Goal: Check status: Check status

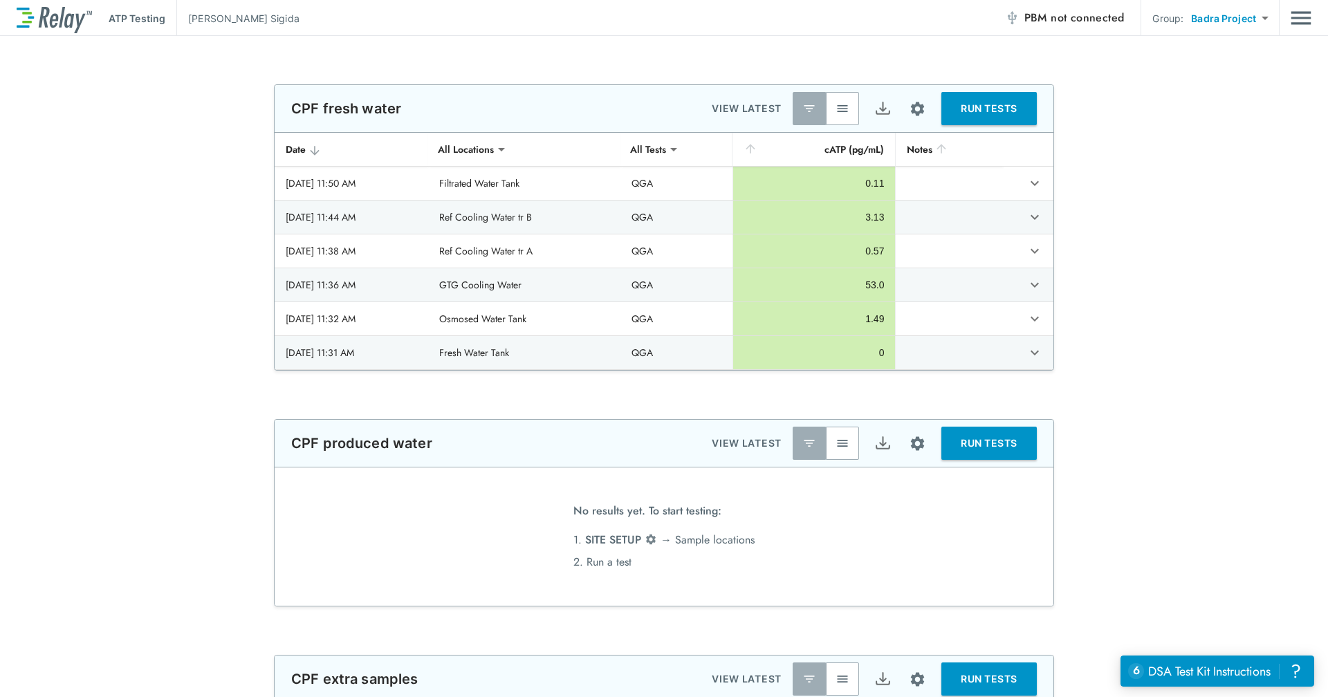
click at [1299, 6] on img "Main menu" at bounding box center [1301, 18] width 21 height 26
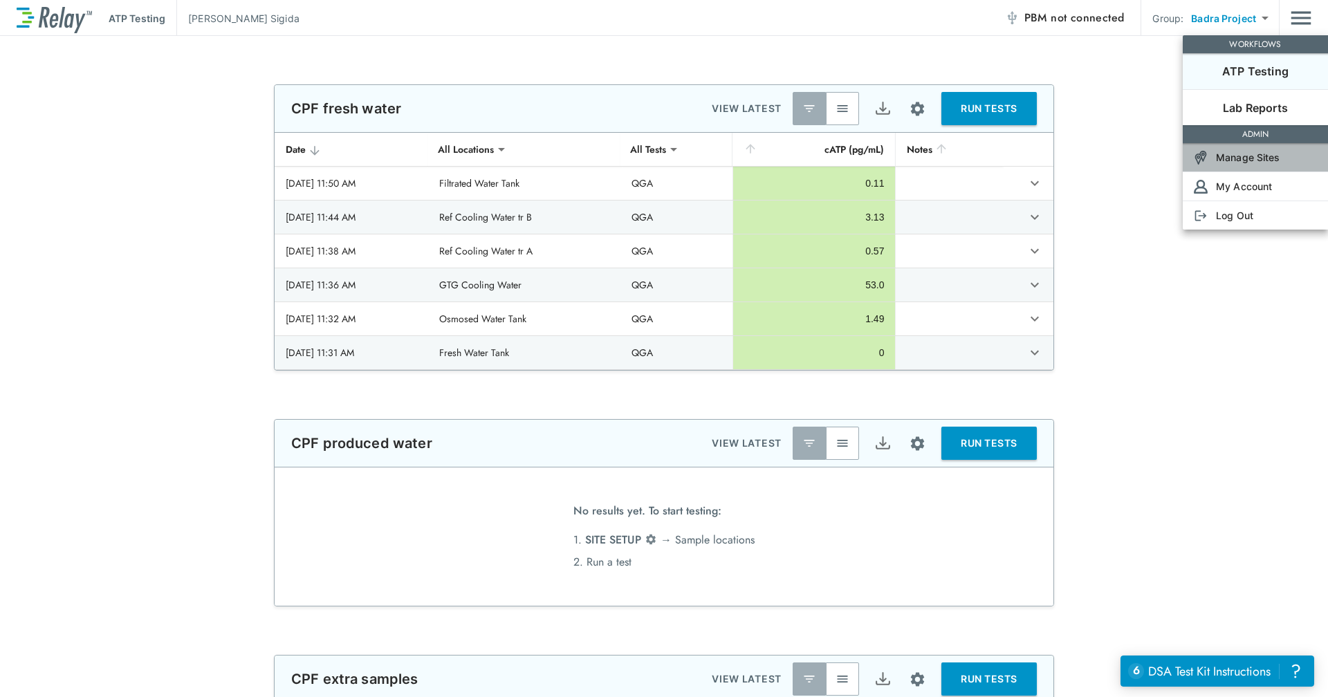
click at [1250, 158] on p "Manage Sites" at bounding box center [1248, 157] width 64 height 15
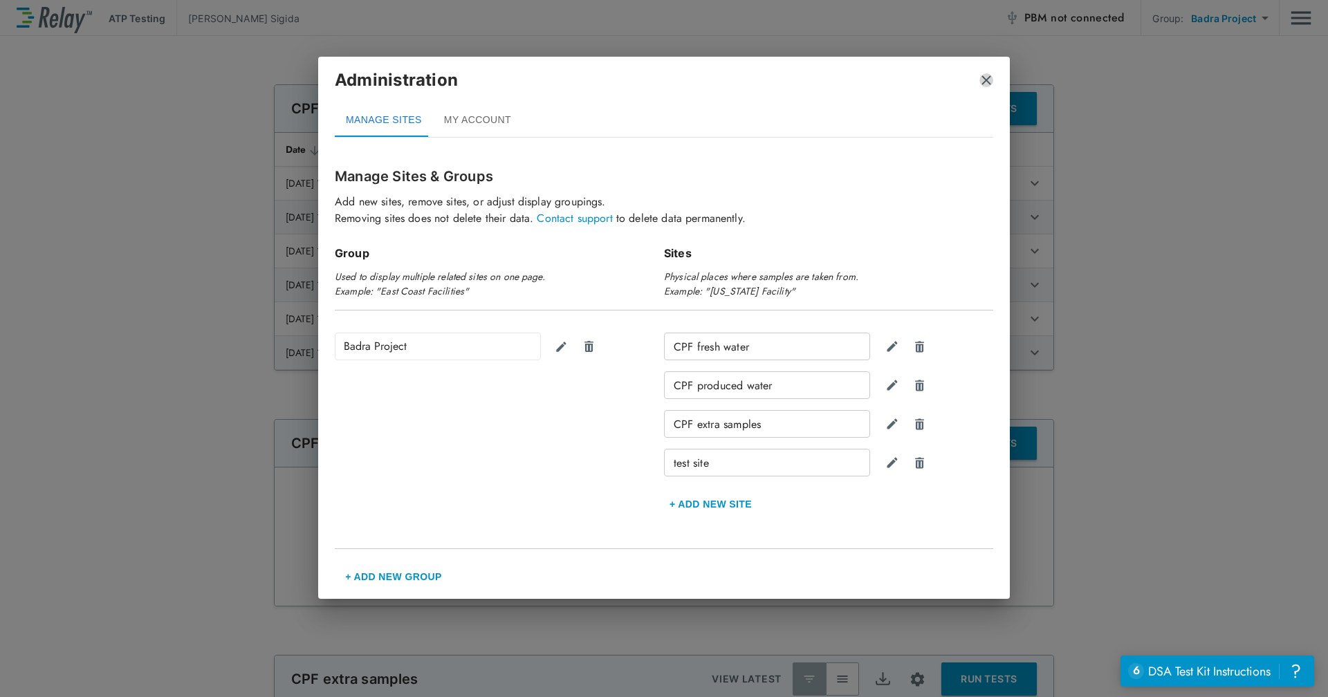
click at [982, 80] on img "close" at bounding box center [986, 80] width 14 height 14
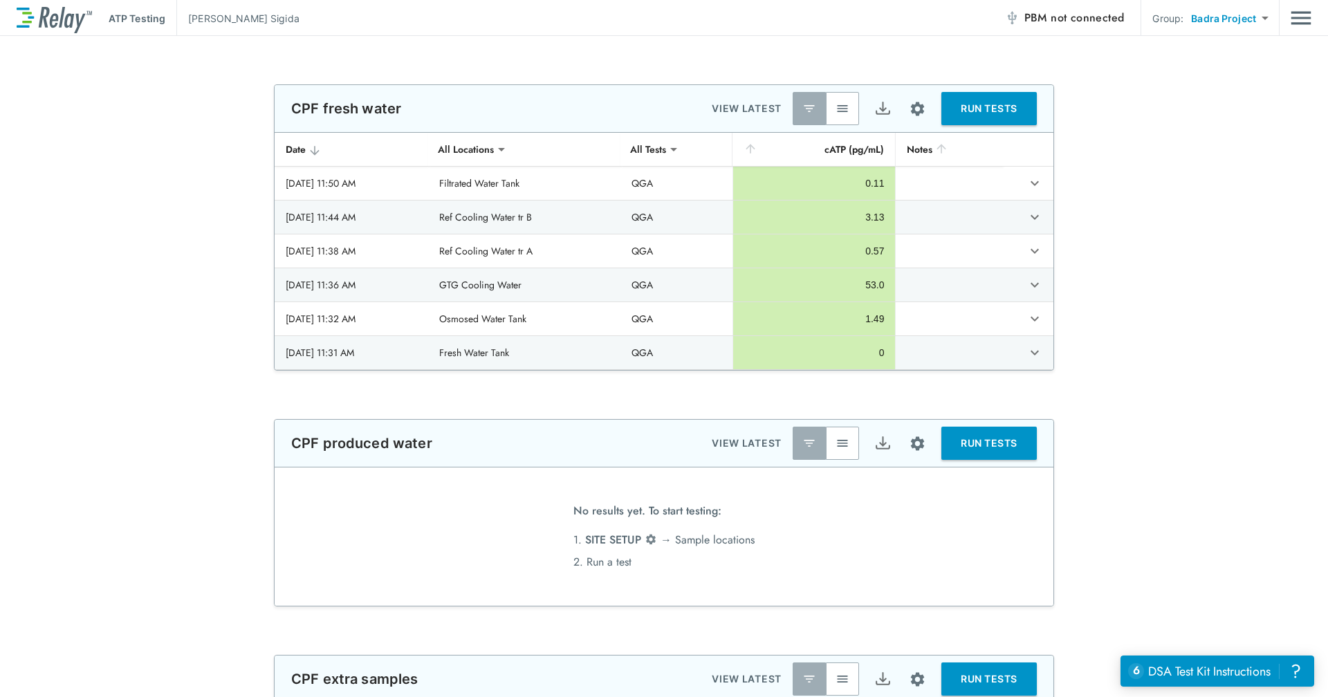
click at [661, 118] on div "CPF fresh water VIEW LATEST RUN TESTS" at bounding box center [664, 108] width 779 height 47
click at [827, 107] on button "button" at bounding box center [842, 108] width 33 height 33
click at [813, 107] on button "button" at bounding box center [809, 108] width 33 height 33
click at [838, 109] on img "button" at bounding box center [843, 109] width 14 height 14
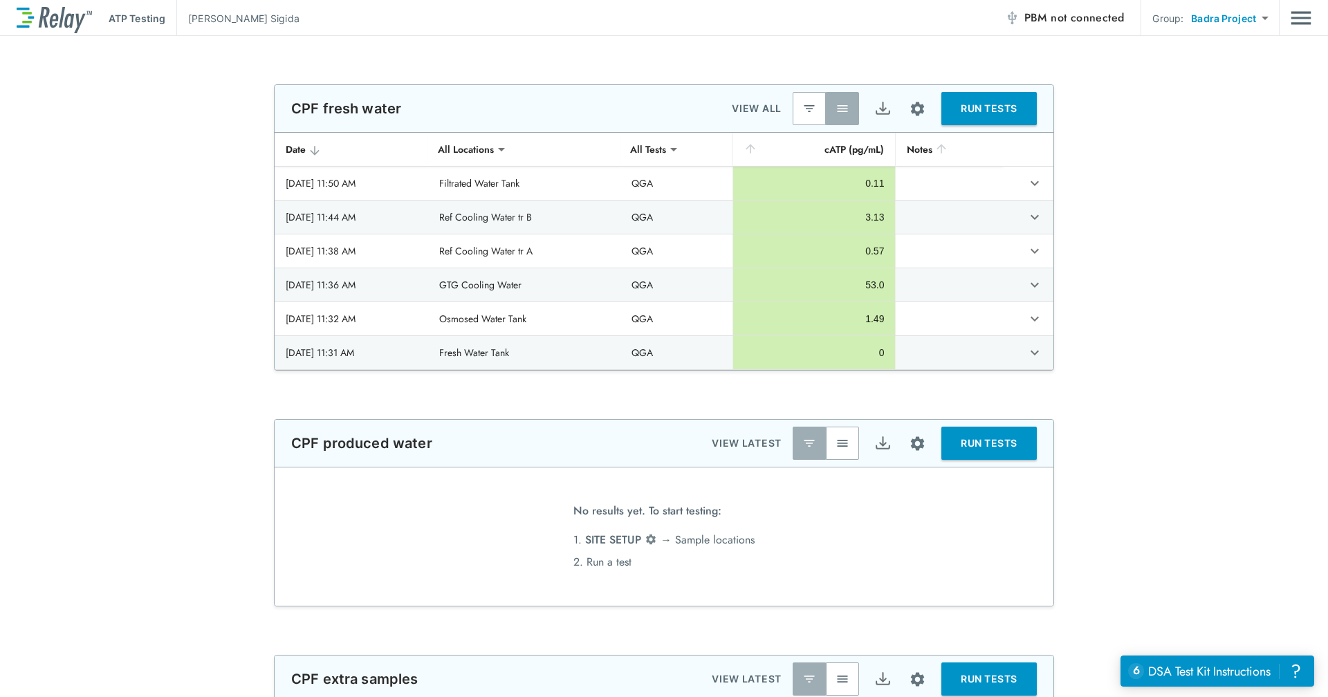
click at [982, 434] on button "RUN TESTS" at bounding box center [988, 443] width 95 height 33
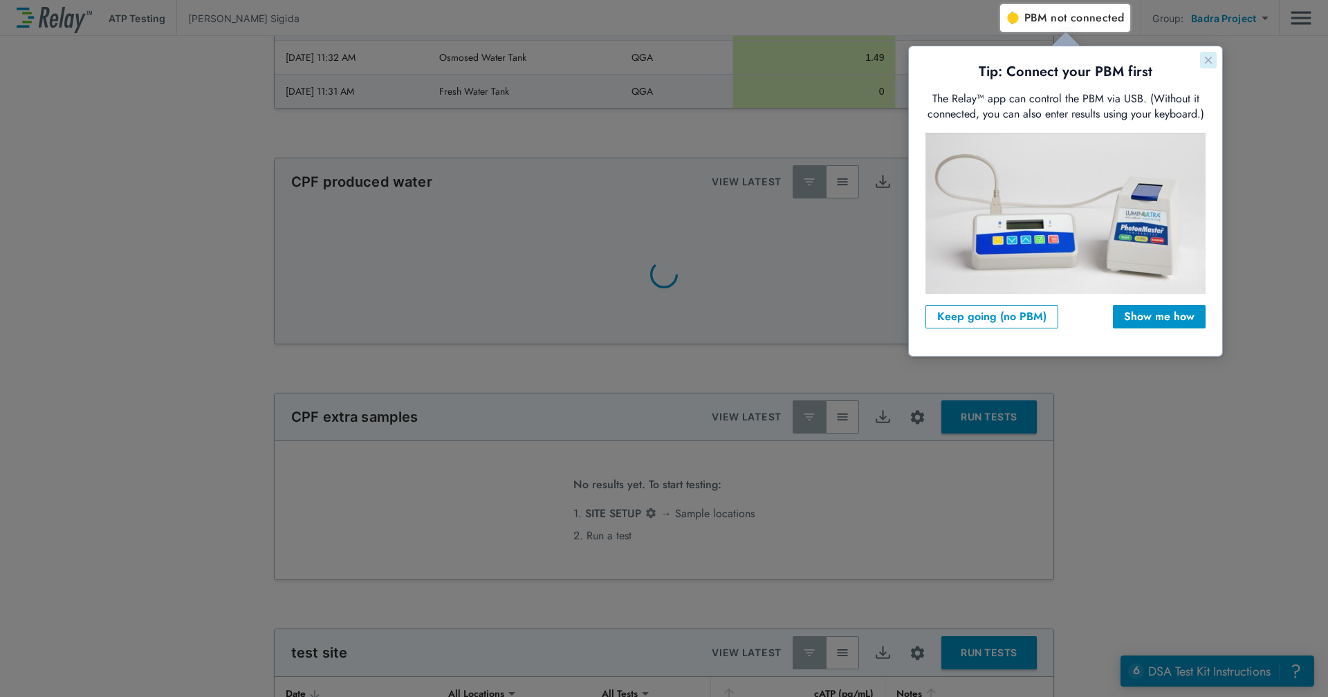
click at [1207, 62] on icon "Close guide" at bounding box center [1208, 60] width 7 height 7
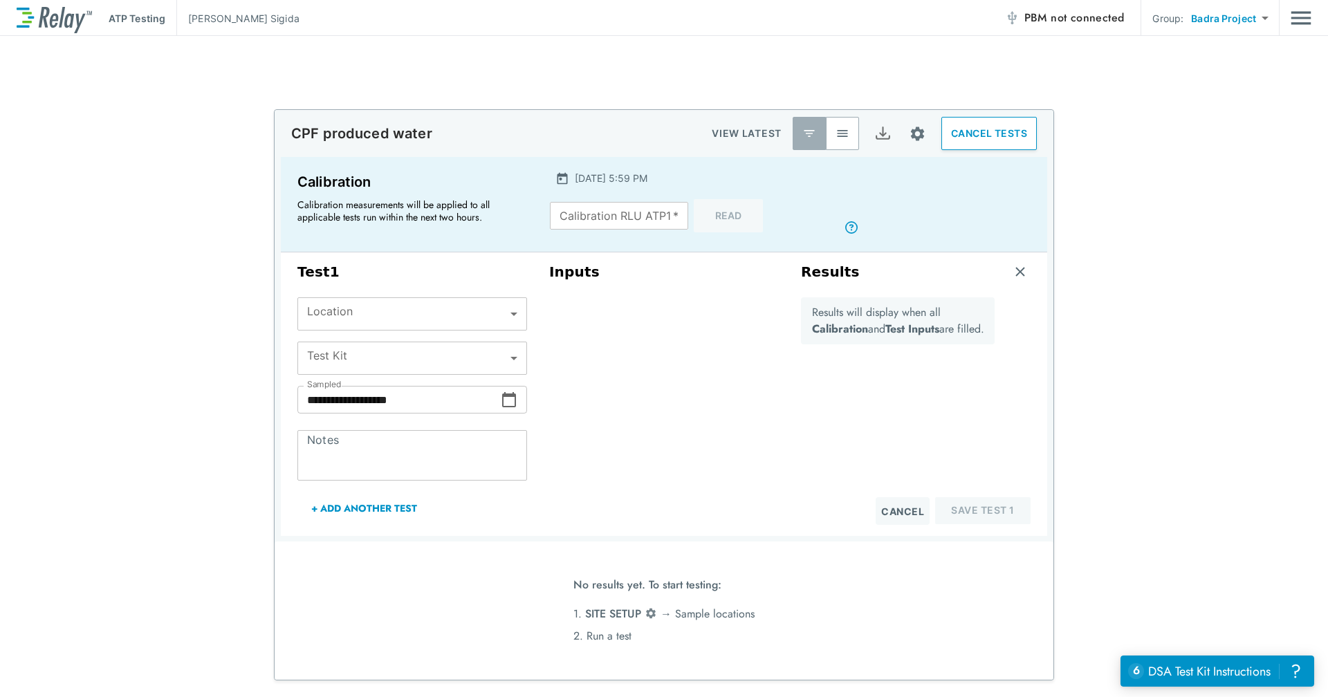
scroll to position [646, 0]
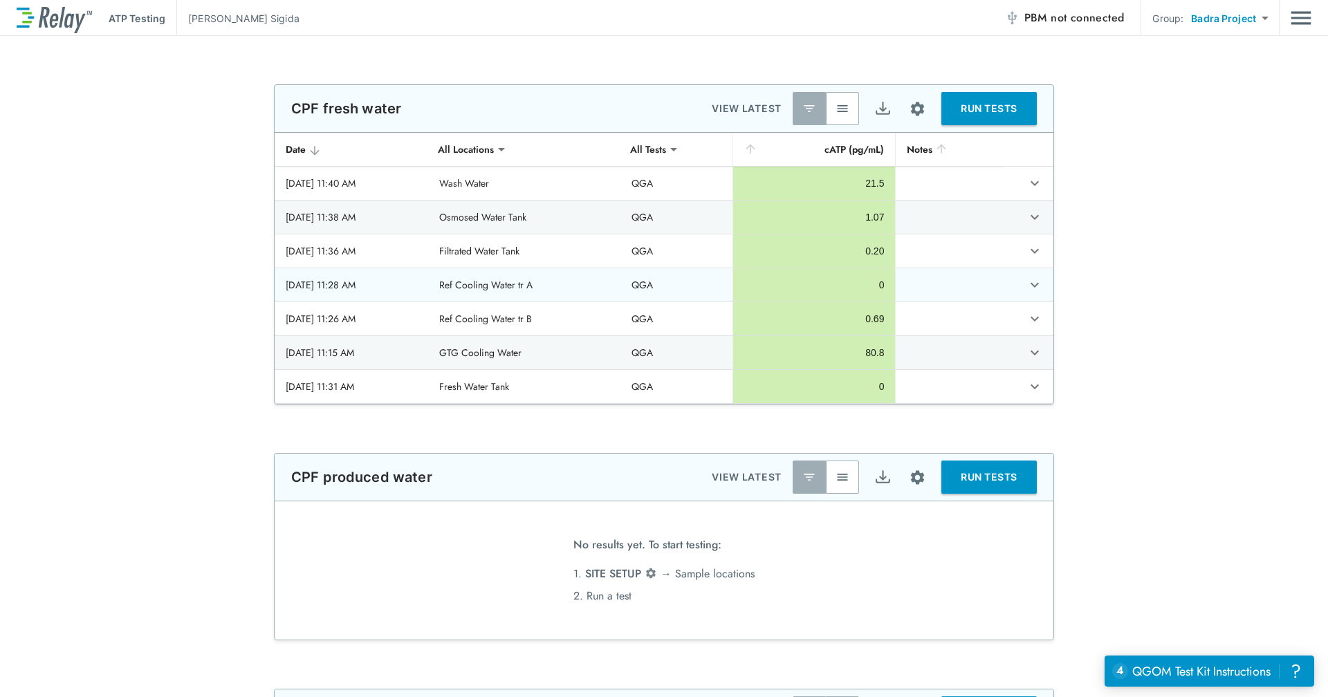
click at [1038, 282] on icon "expand row" at bounding box center [1035, 285] width 17 height 17
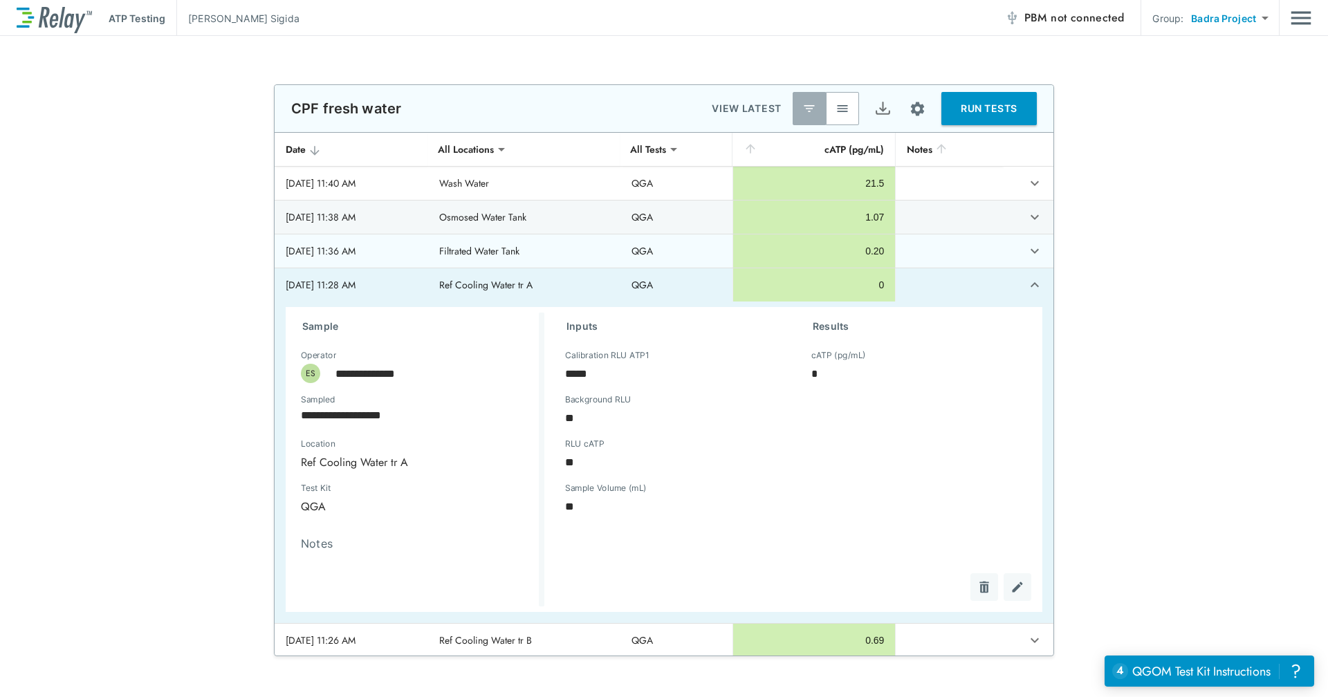
click at [1027, 246] on icon "expand row" at bounding box center [1035, 251] width 17 height 17
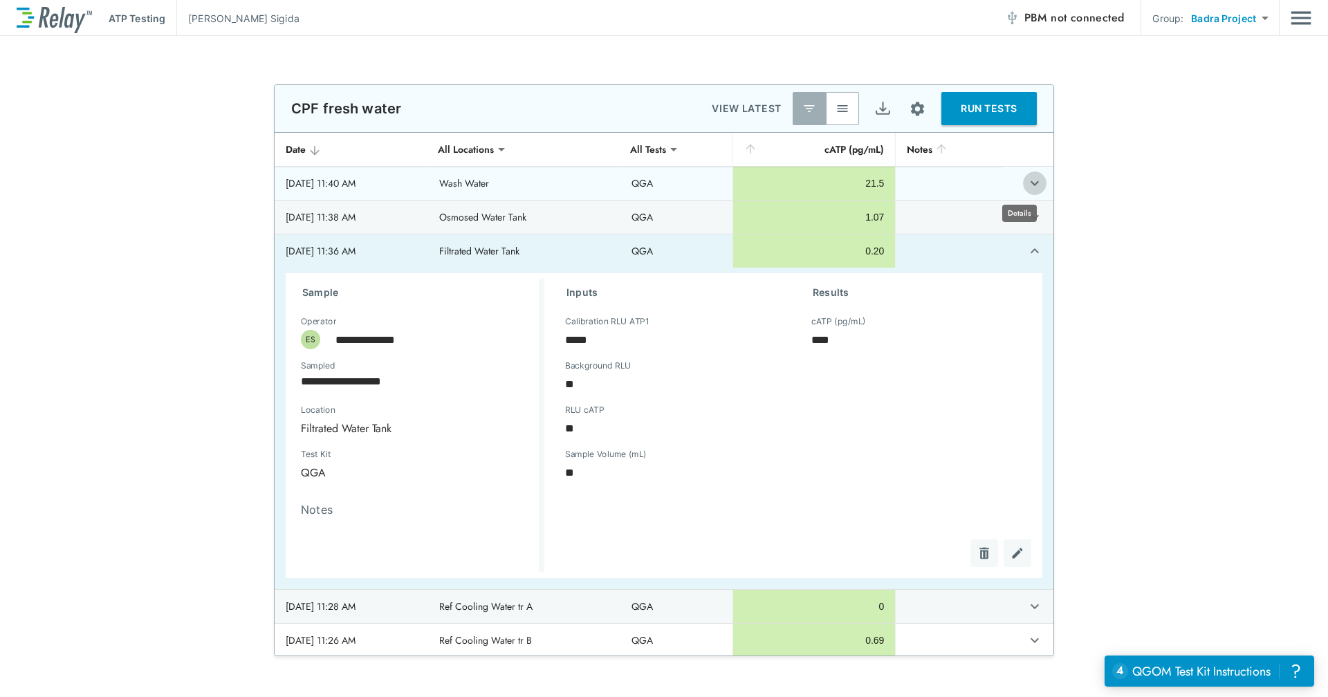
click at [1027, 180] on icon "expand row" at bounding box center [1035, 183] width 17 height 17
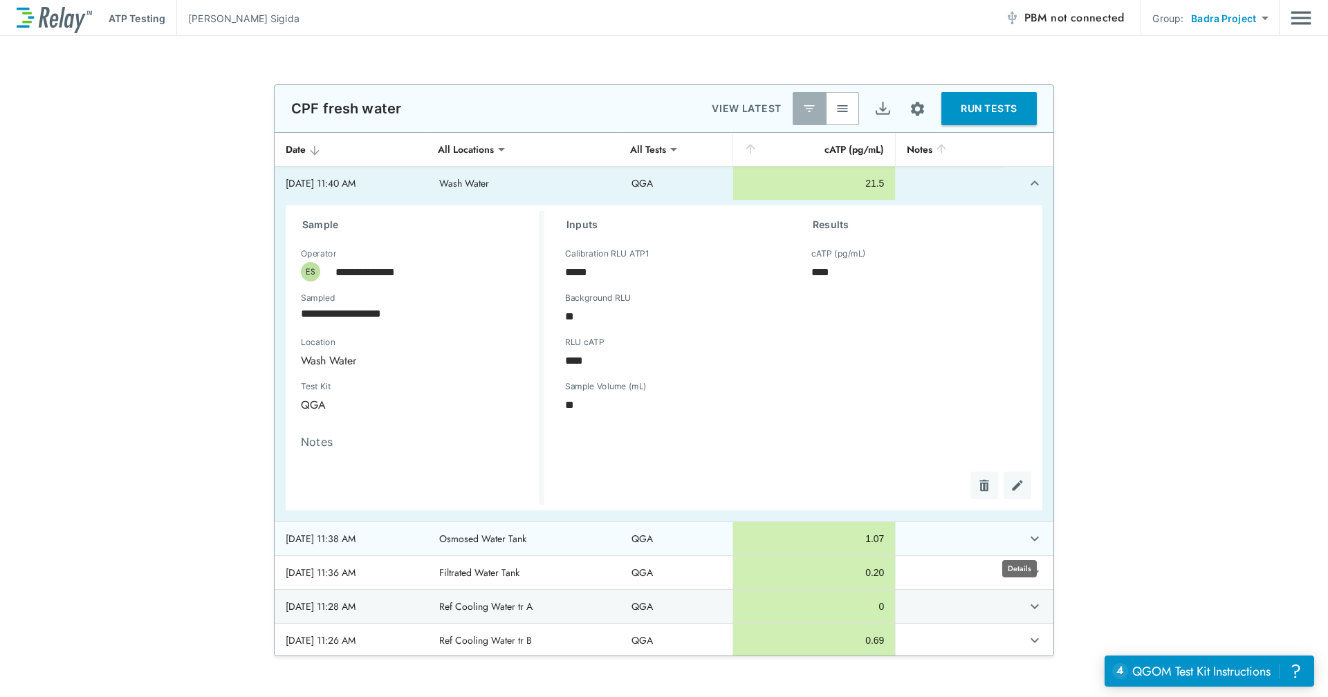
click at [1027, 541] on icon "expand row" at bounding box center [1035, 539] width 17 height 17
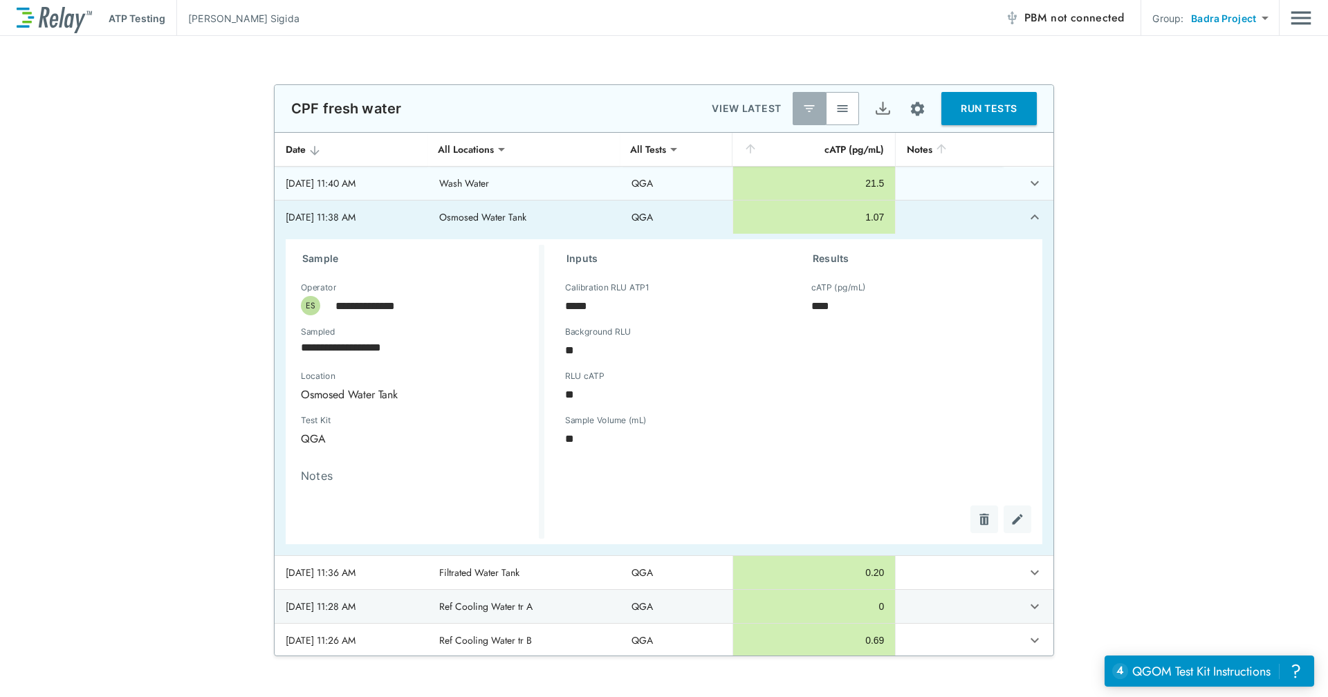
click at [1027, 185] on icon "expand row" at bounding box center [1035, 183] width 17 height 17
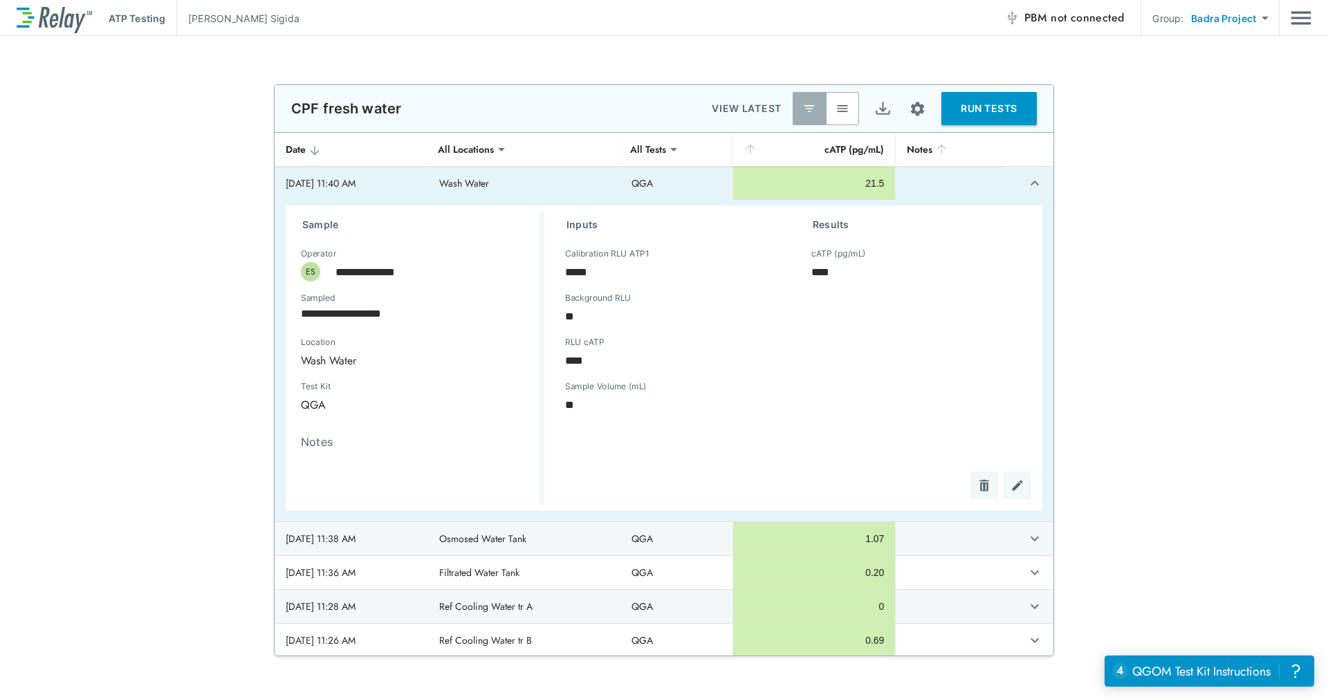
click at [1048, 609] on div "**********" at bounding box center [664, 394] width 779 height 523
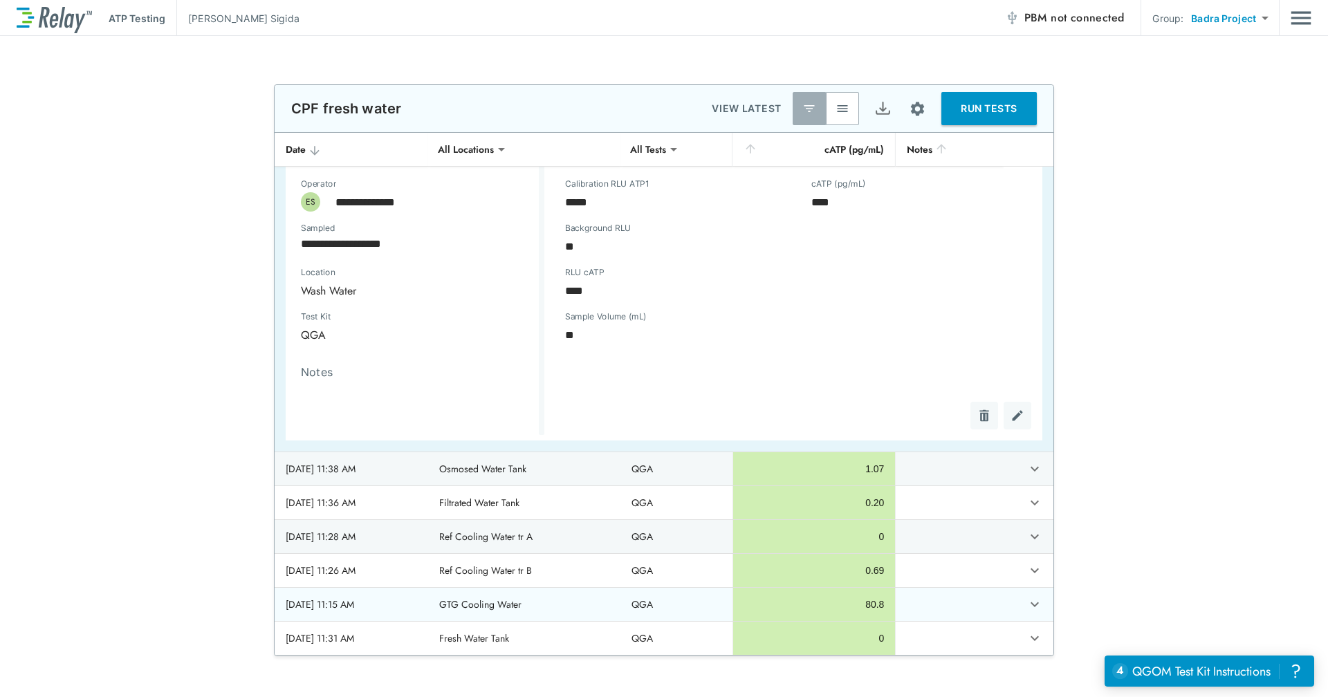
click at [1027, 600] on icon "expand row" at bounding box center [1035, 604] width 17 height 17
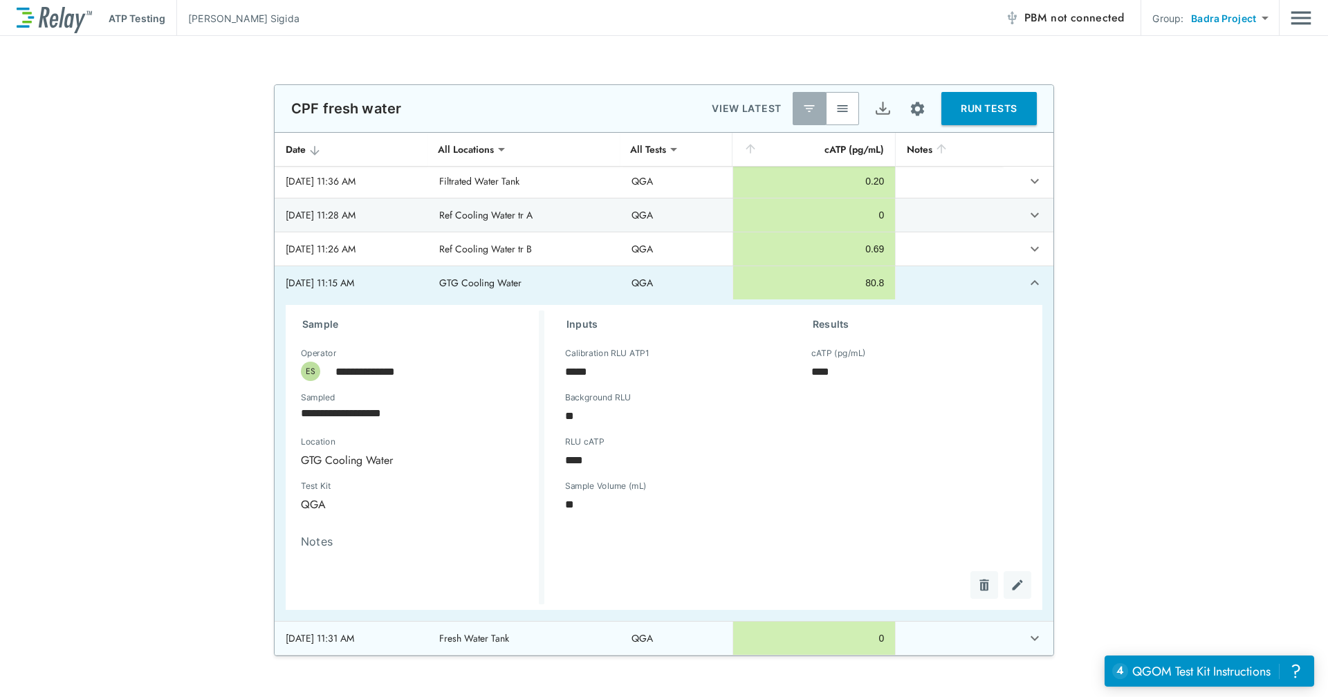
click at [1027, 643] on icon "expand row" at bounding box center [1035, 638] width 17 height 17
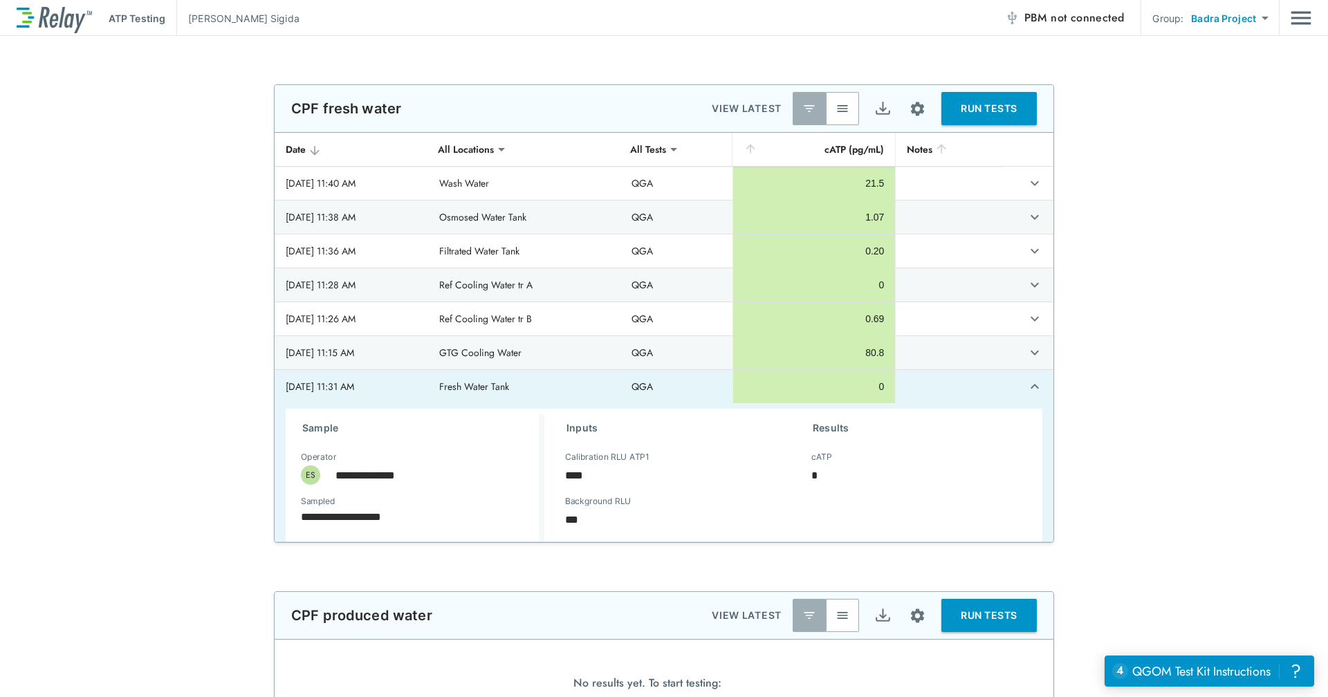
scroll to position [0, 0]
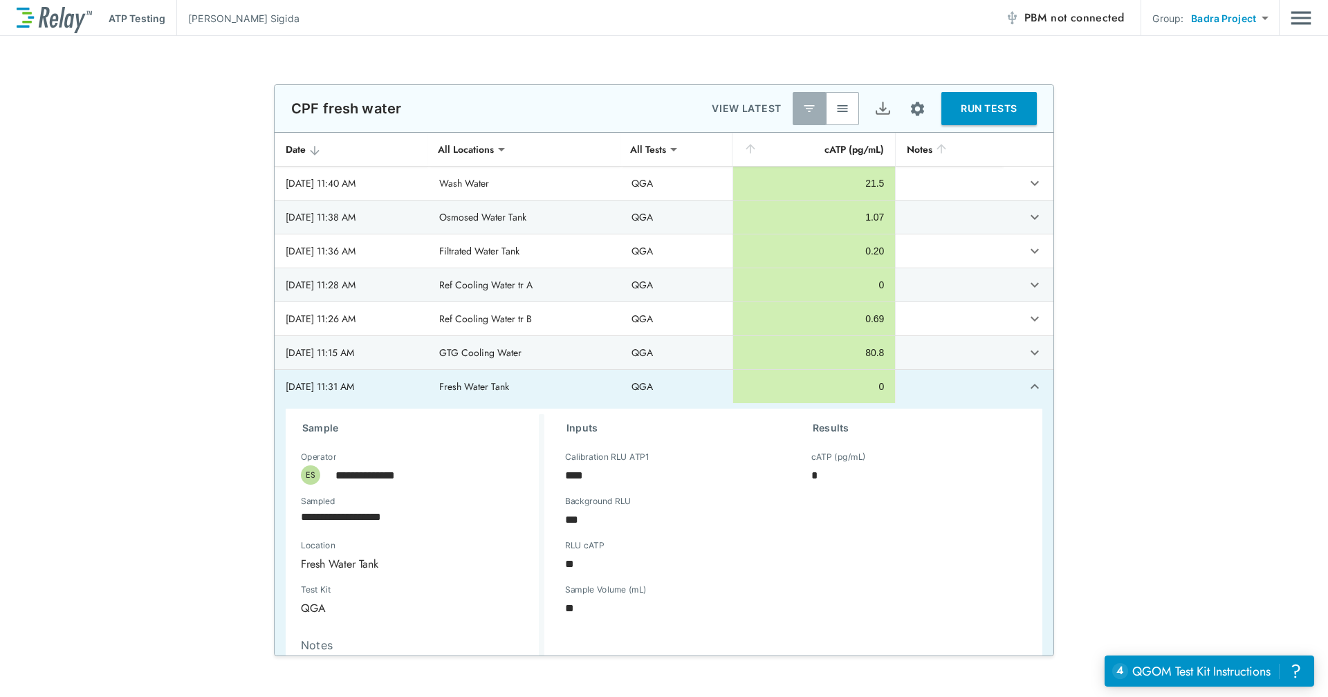
click at [1027, 382] on icon "expand row" at bounding box center [1035, 386] width 17 height 17
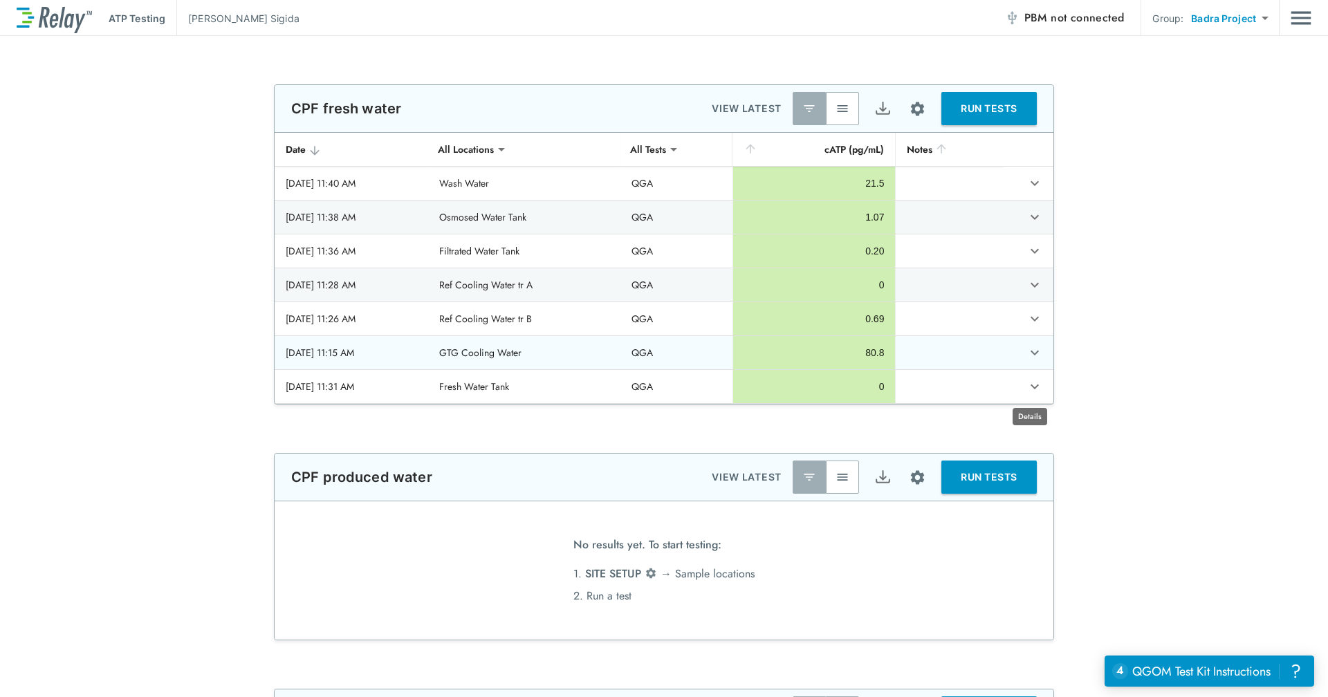
click at [1031, 352] on icon "expand row" at bounding box center [1035, 353] width 8 height 5
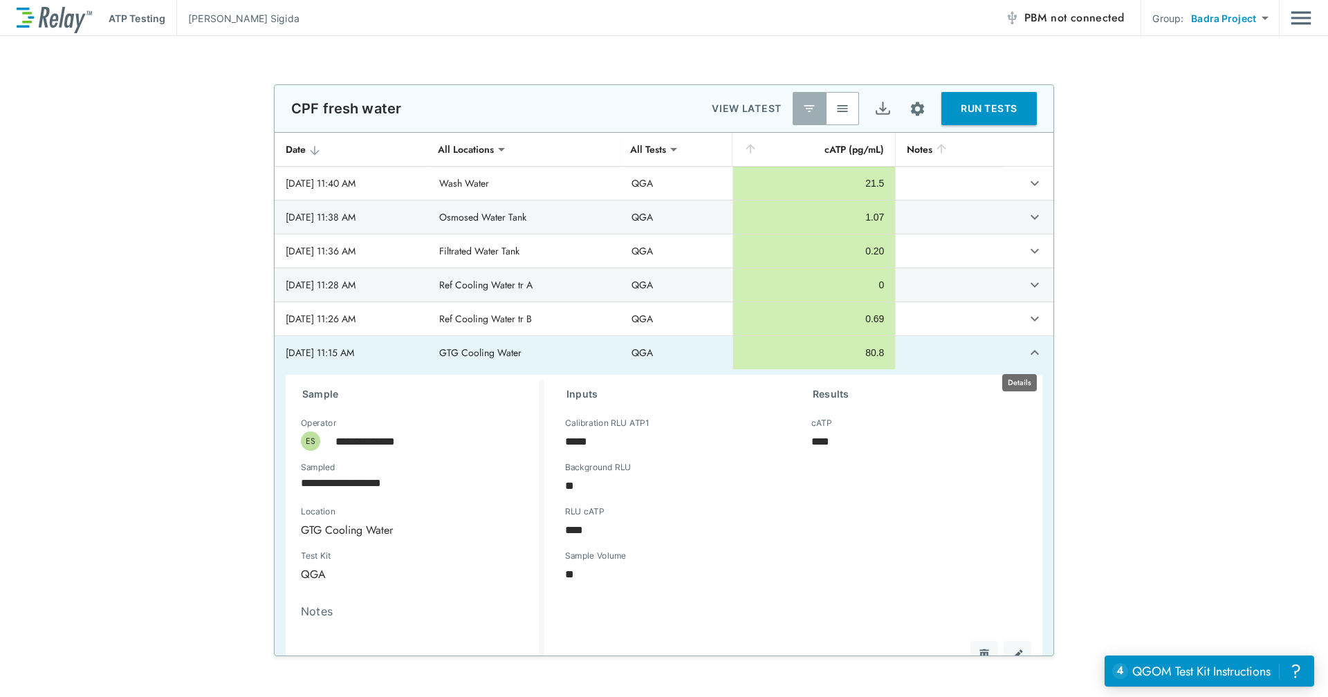
click at [1027, 352] on icon "expand row" at bounding box center [1035, 352] width 17 height 17
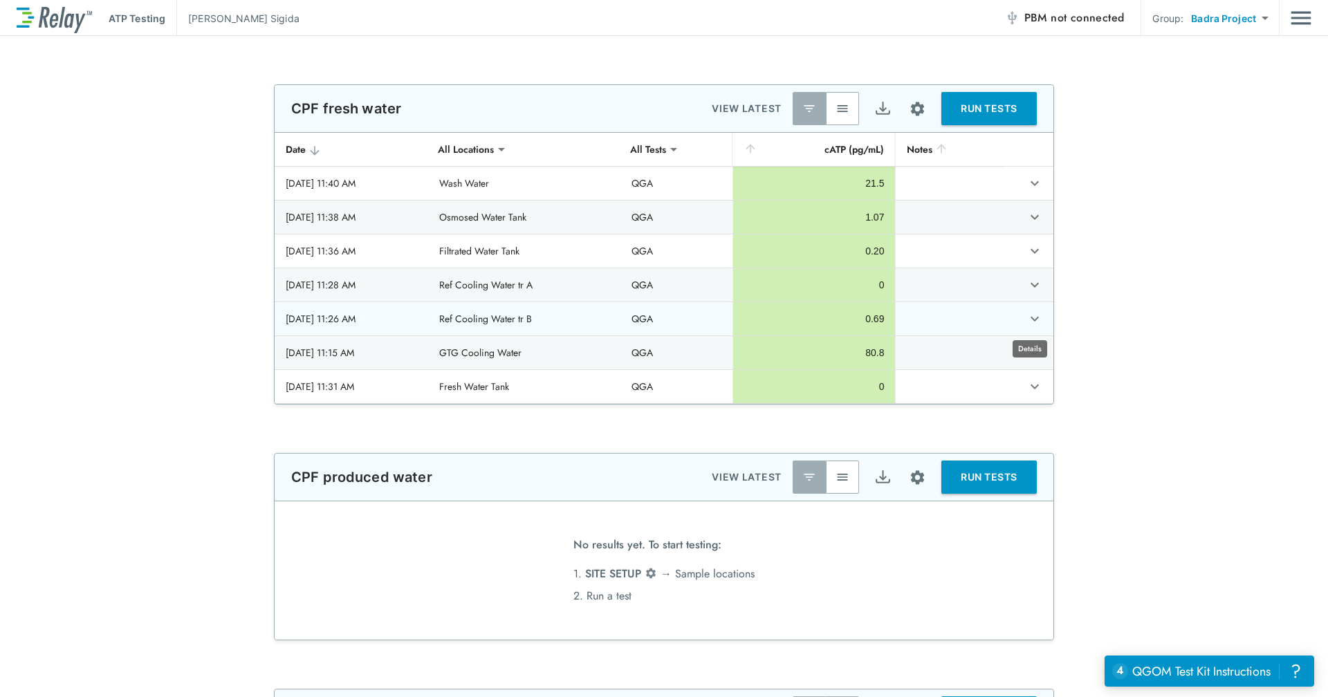
click at [1030, 319] on icon "expand row" at bounding box center [1035, 319] width 17 height 17
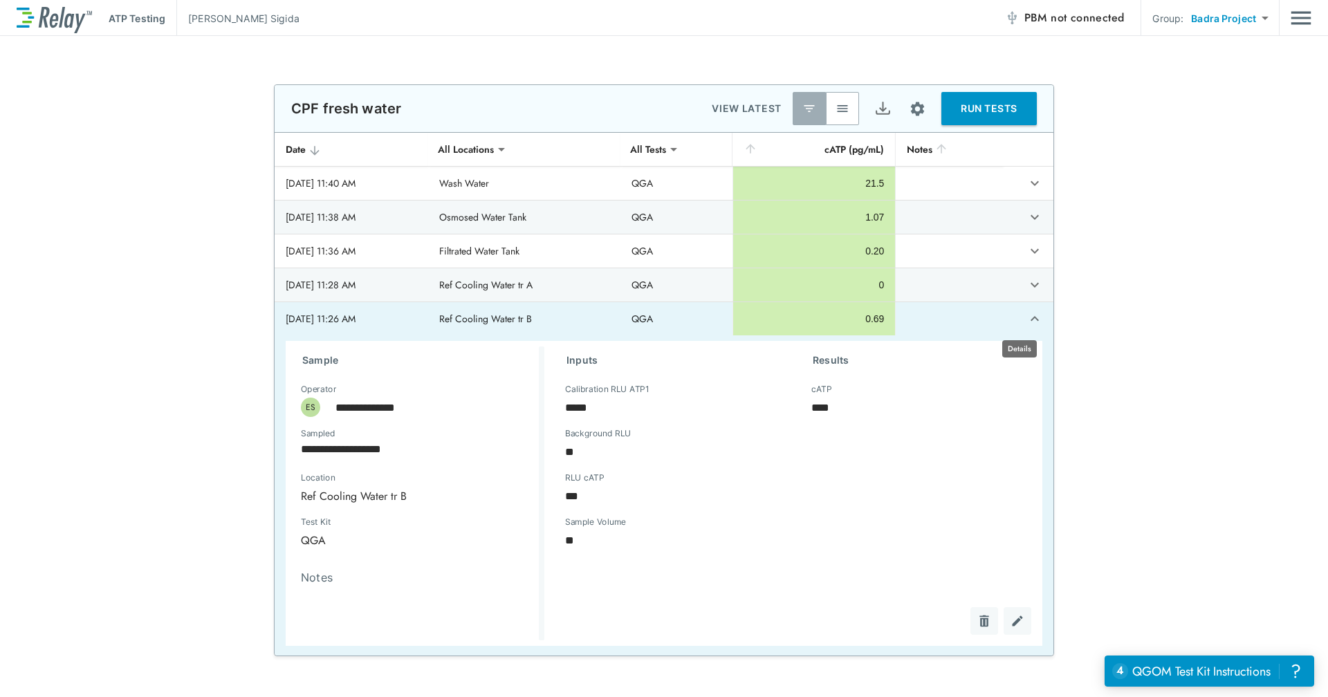
click at [1030, 319] on button "expand row" at bounding box center [1035, 319] width 24 height 24
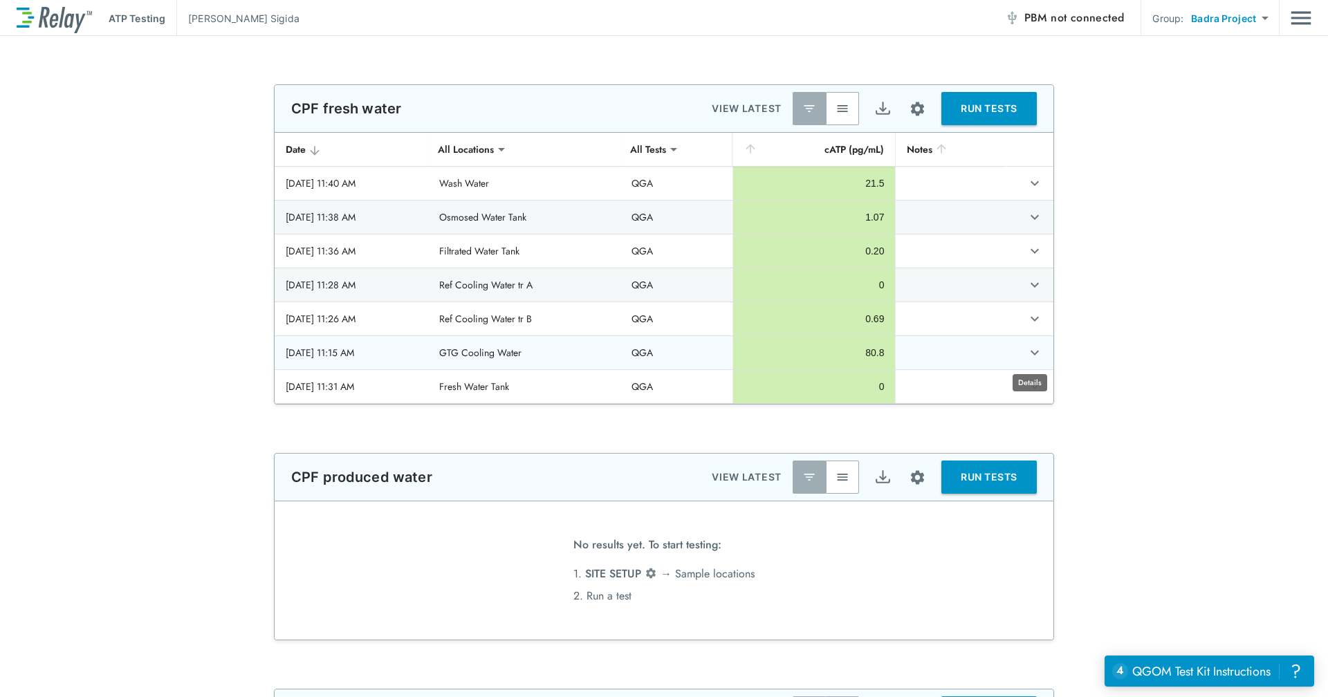
click at [1029, 352] on icon "expand row" at bounding box center [1035, 352] width 17 height 17
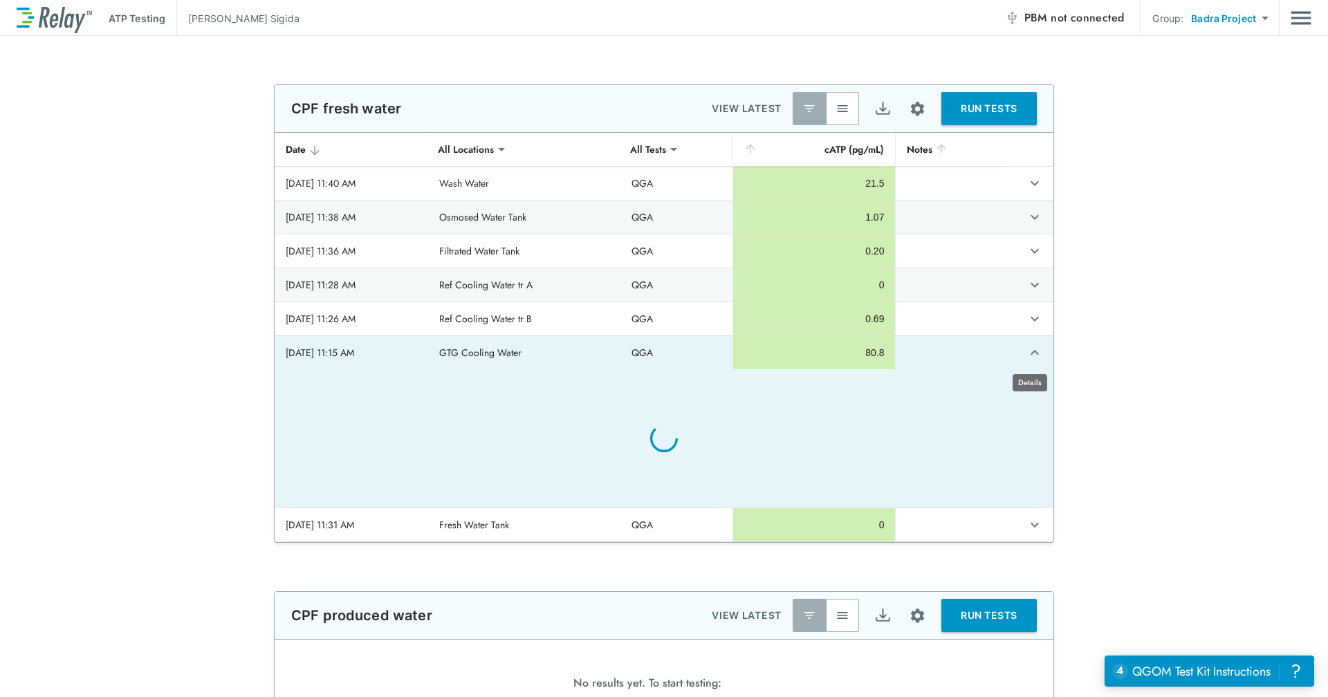
click at [1029, 352] on button "expand row" at bounding box center [1035, 353] width 24 height 24
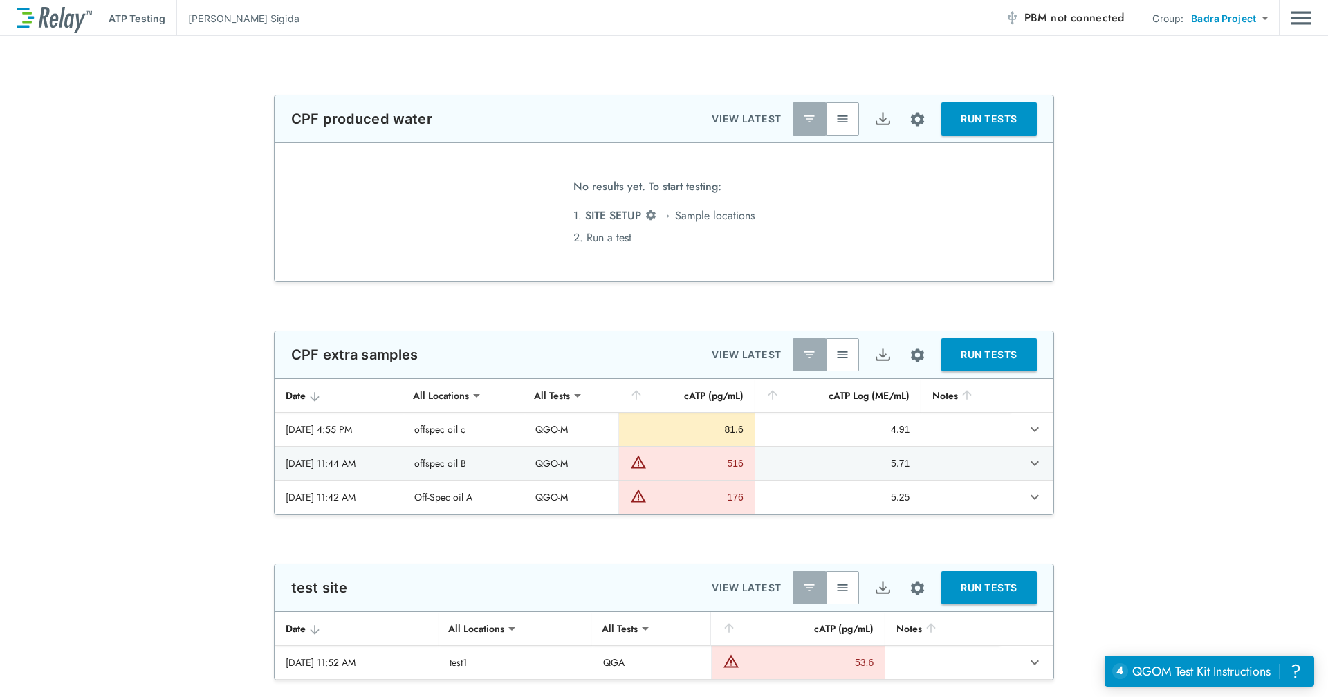
scroll to position [432, 0]
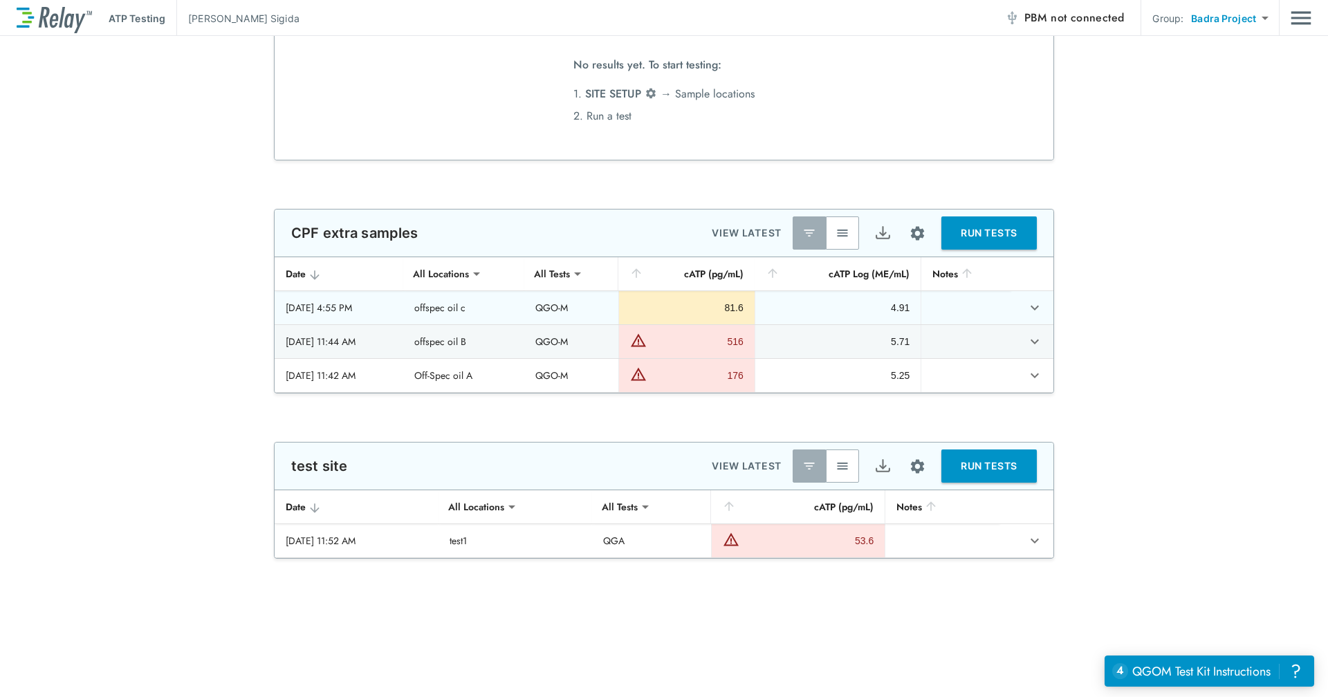
click at [1031, 306] on icon "expand row" at bounding box center [1035, 308] width 17 height 17
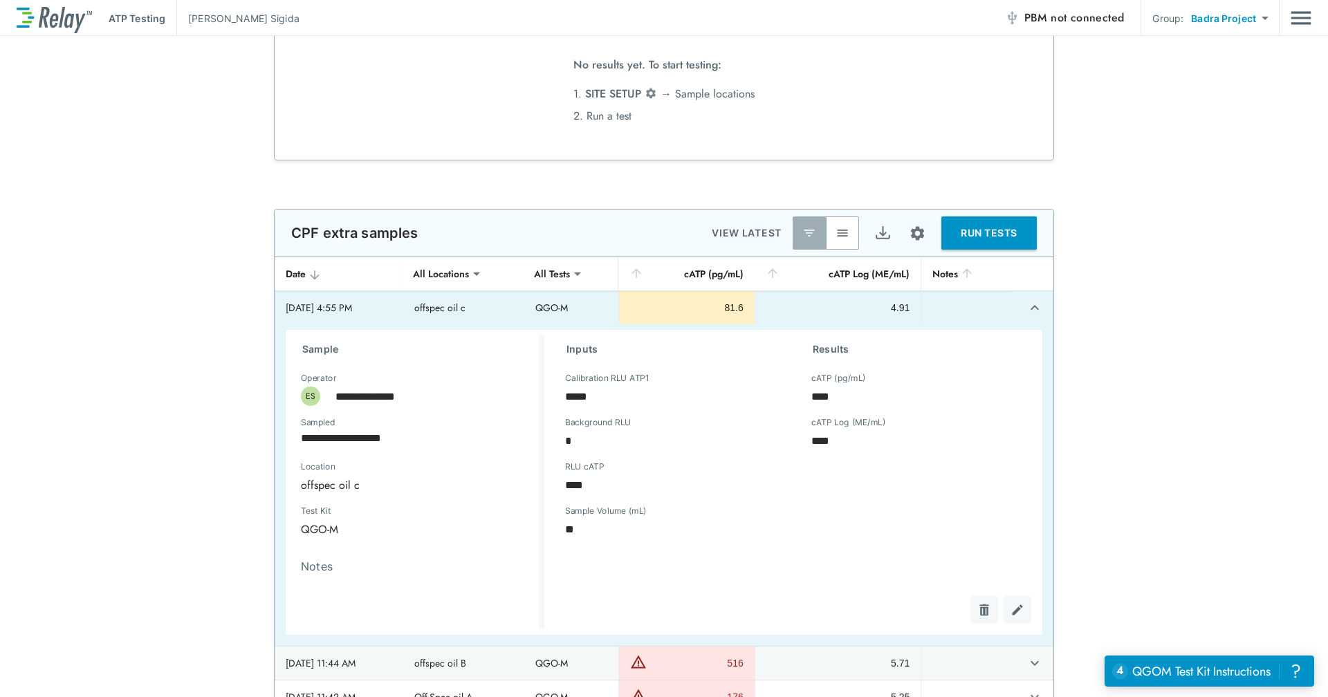
click at [693, 412] on div "Calibration RLU ATP1 ***** Calibration RLU ATP1" at bounding box center [667, 402] width 224 height 44
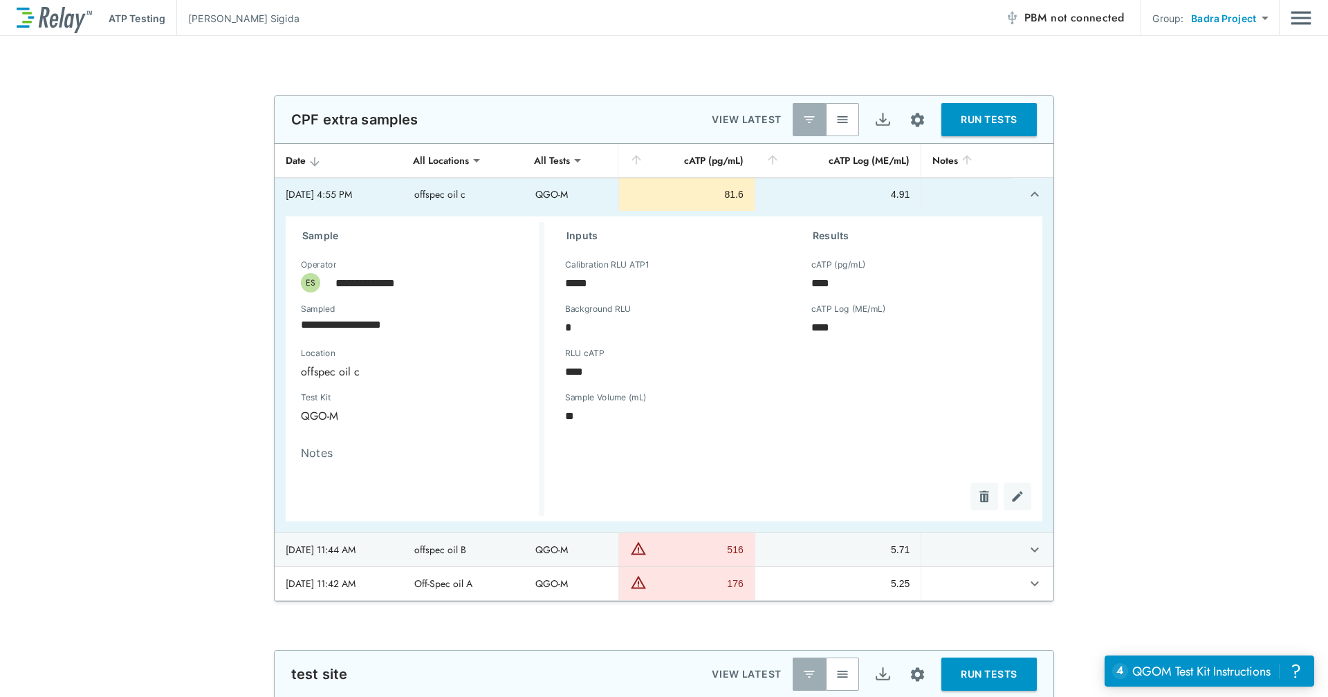
scroll to position [535, 0]
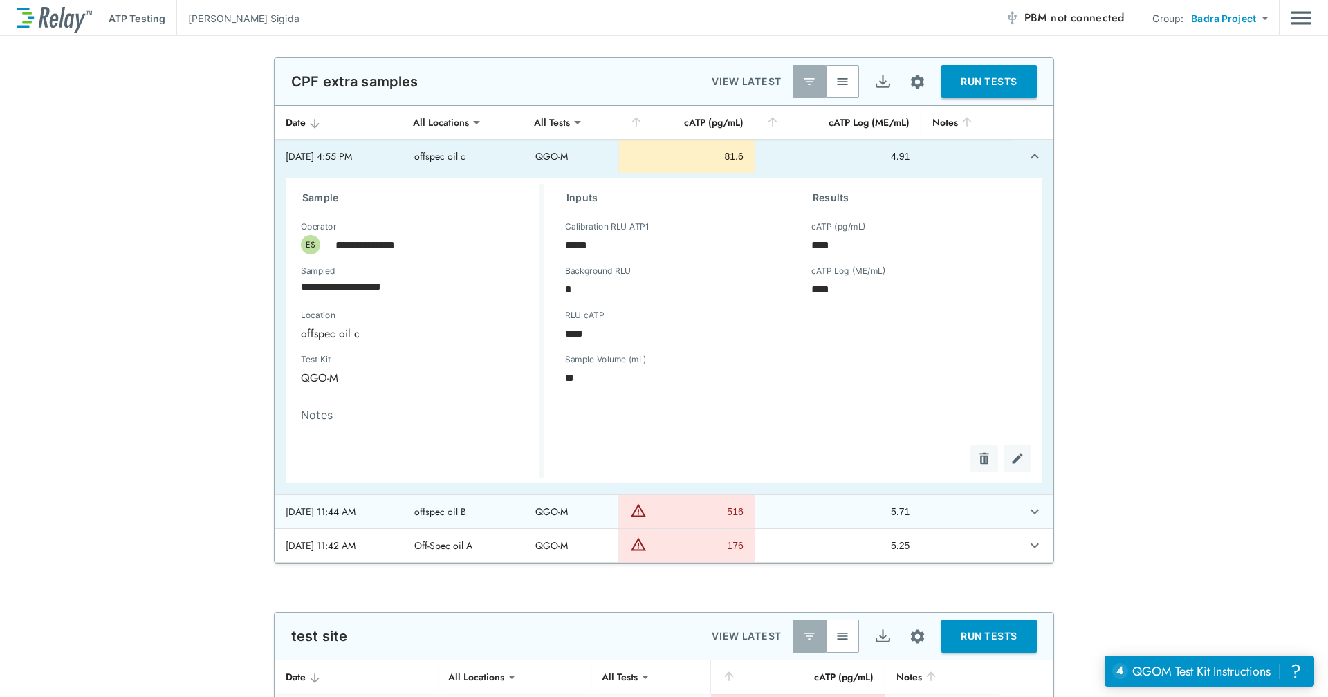
click at [1031, 518] on icon "expand row" at bounding box center [1035, 512] width 17 height 17
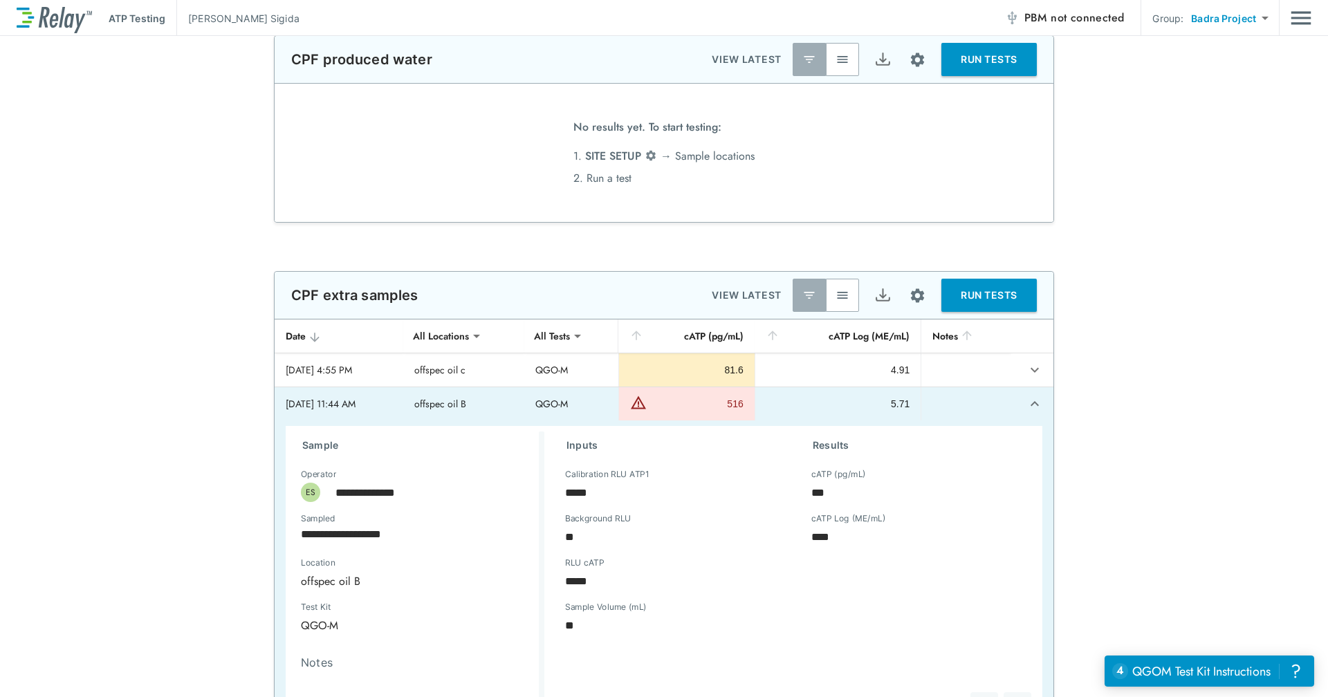
scroll to position [499, 0]
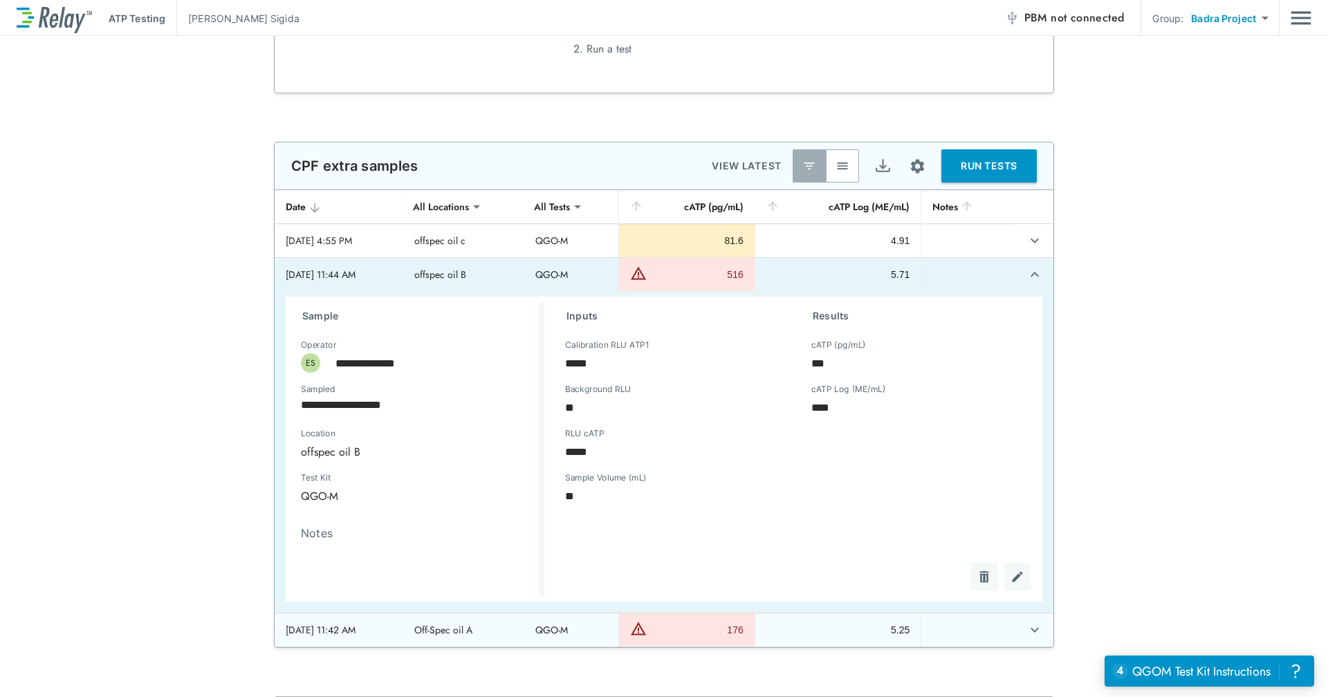
click at [1044, 634] on td "sticky table" at bounding box center [1032, 630] width 43 height 33
click at [1027, 628] on icon "expand row" at bounding box center [1035, 630] width 17 height 17
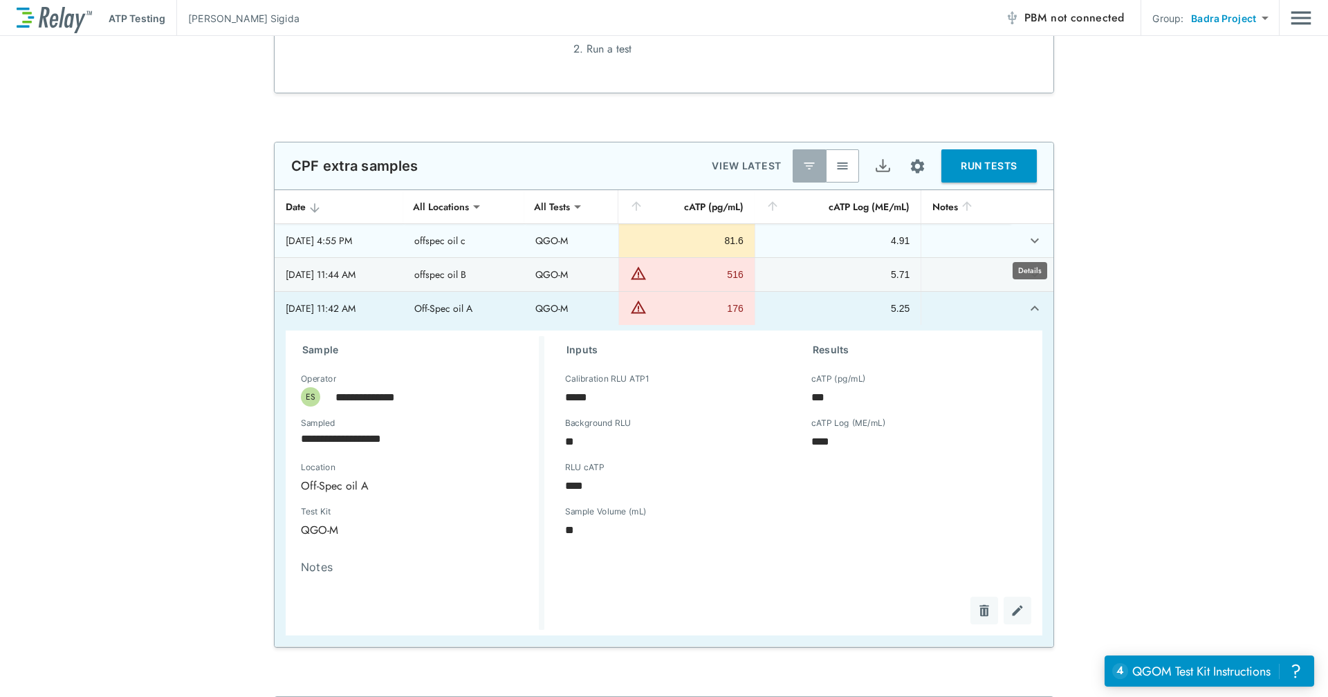
click at [1040, 241] on button "expand row" at bounding box center [1035, 241] width 24 height 24
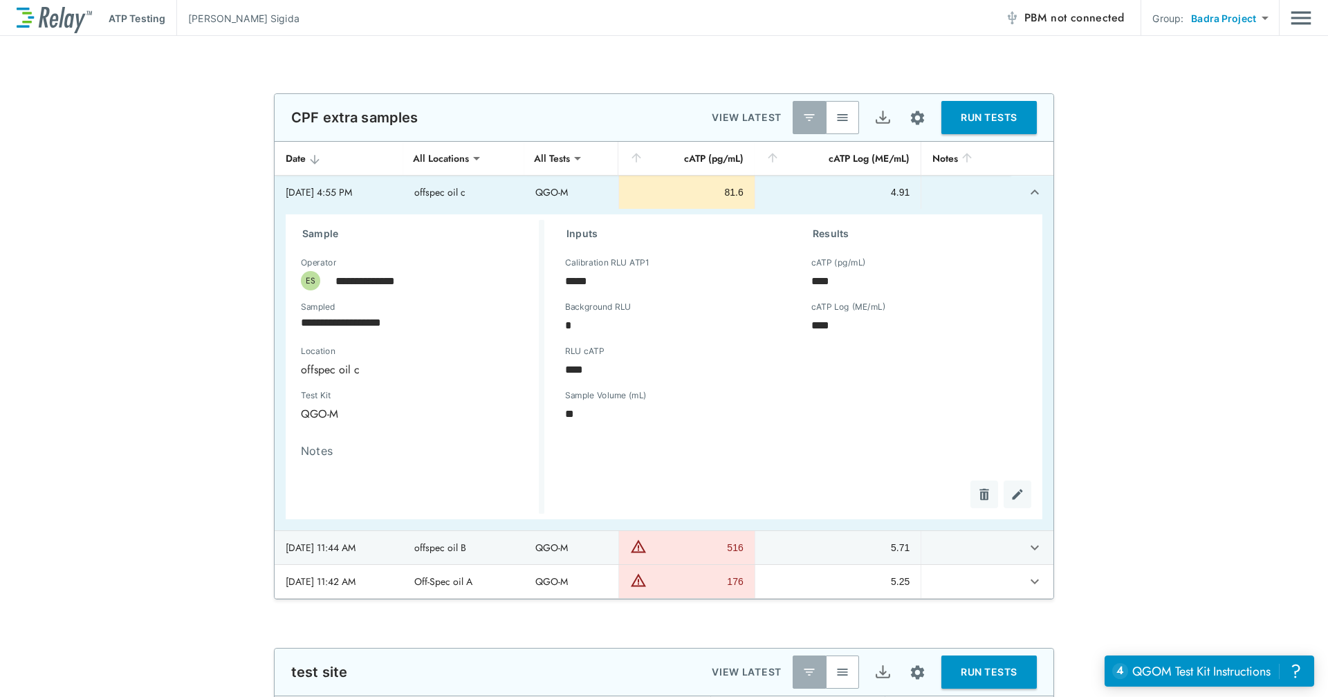
scroll to position [544, 0]
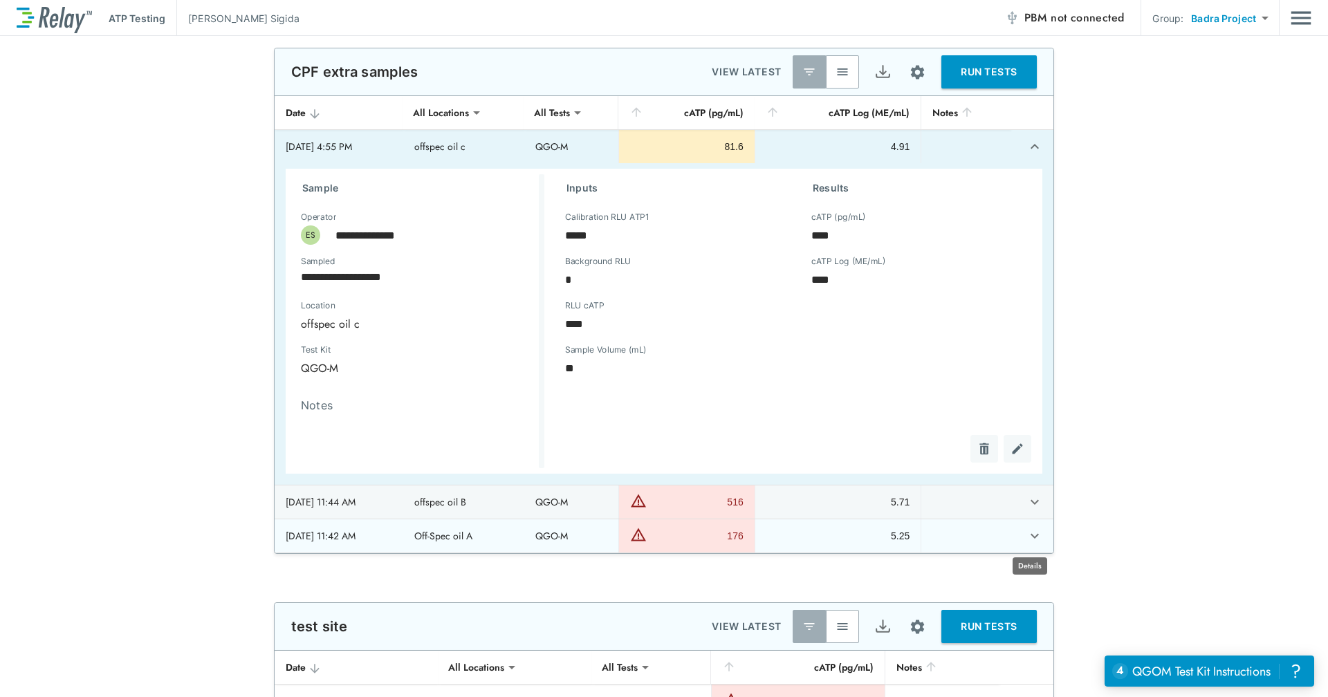
click at [1023, 533] on button "expand row" at bounding box center [1035, 536] width 24 height 24
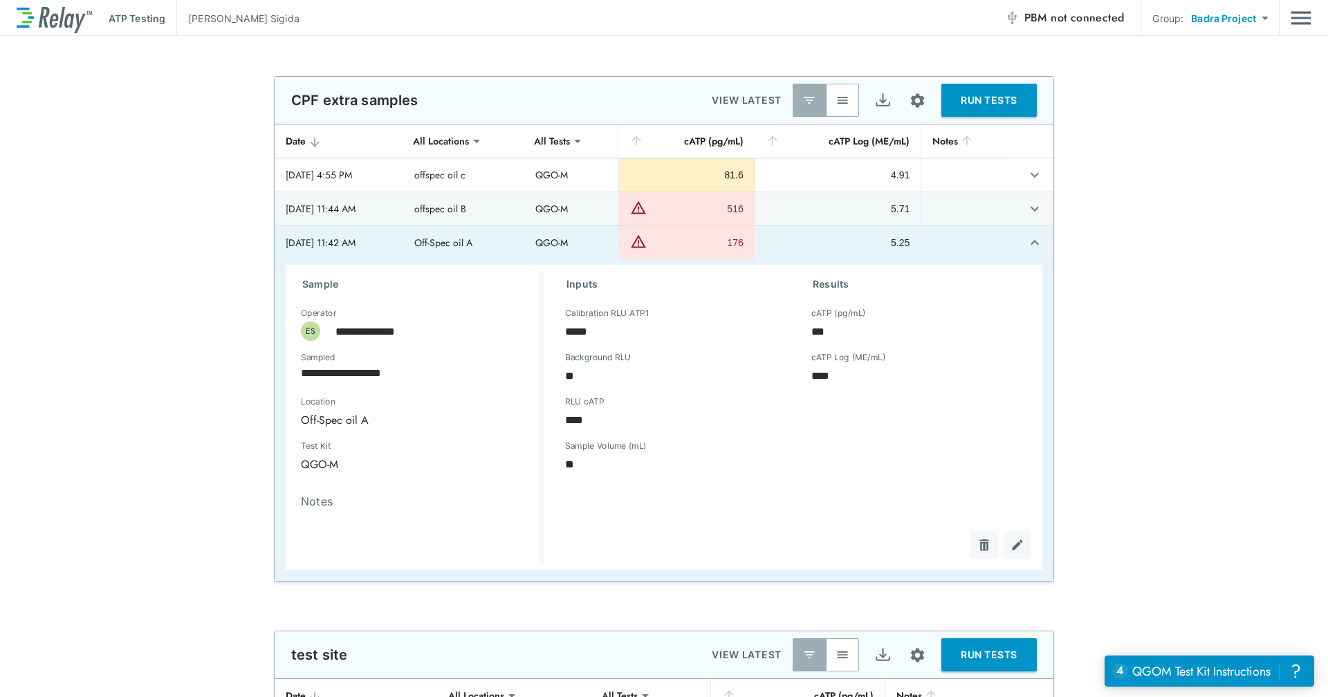
scroll to position [586, 0]
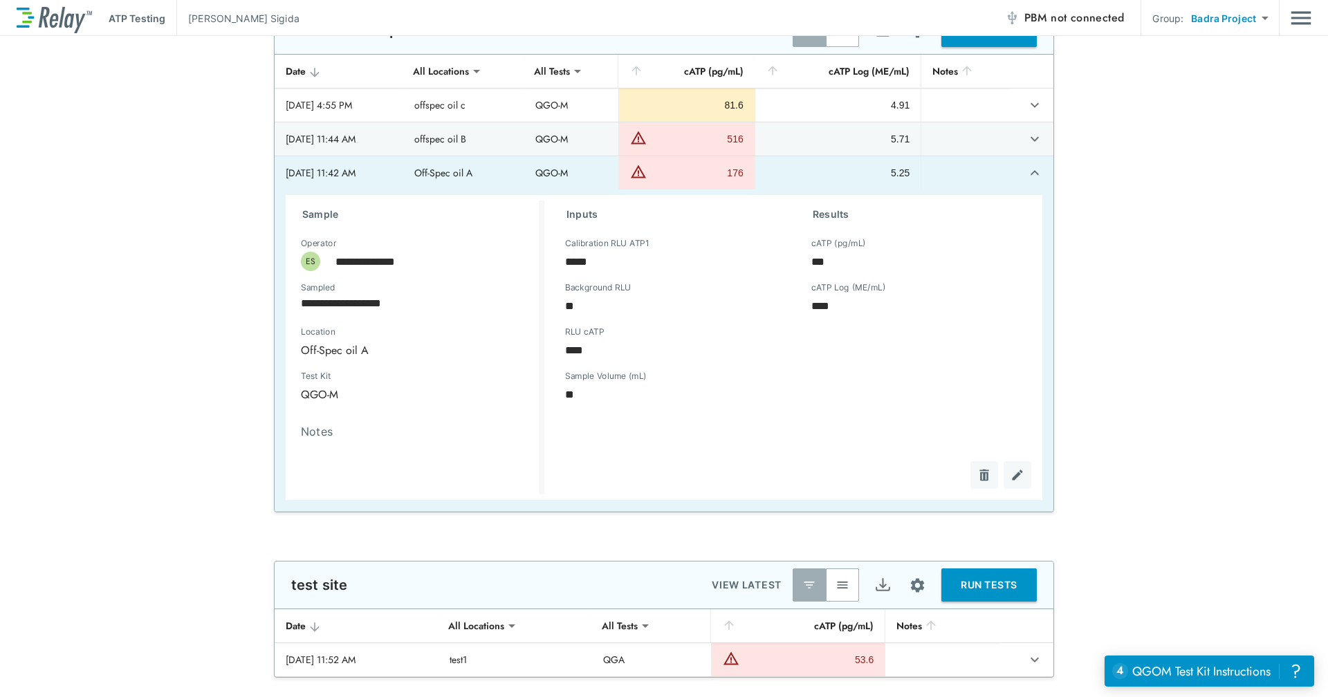
click at [1031, 174] on icon "expand row" at bounding box center [1035, 173] width 17 height 17
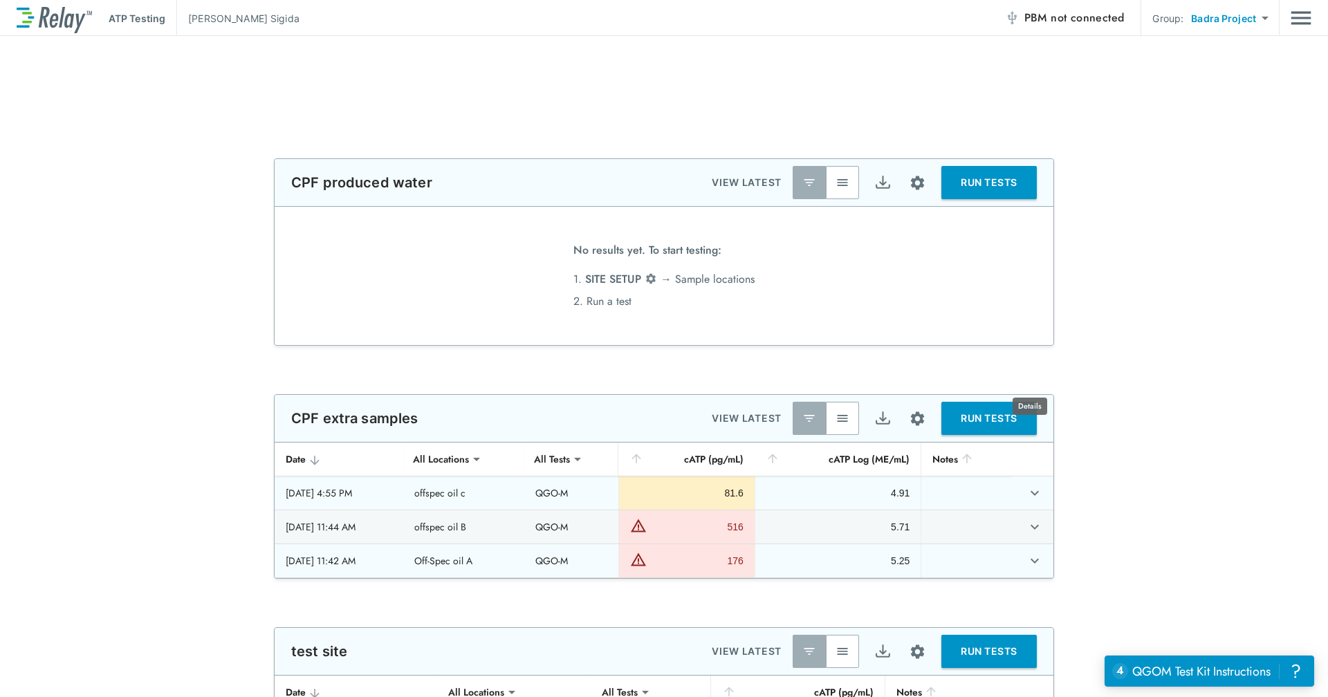
scroll to position [415, 0]
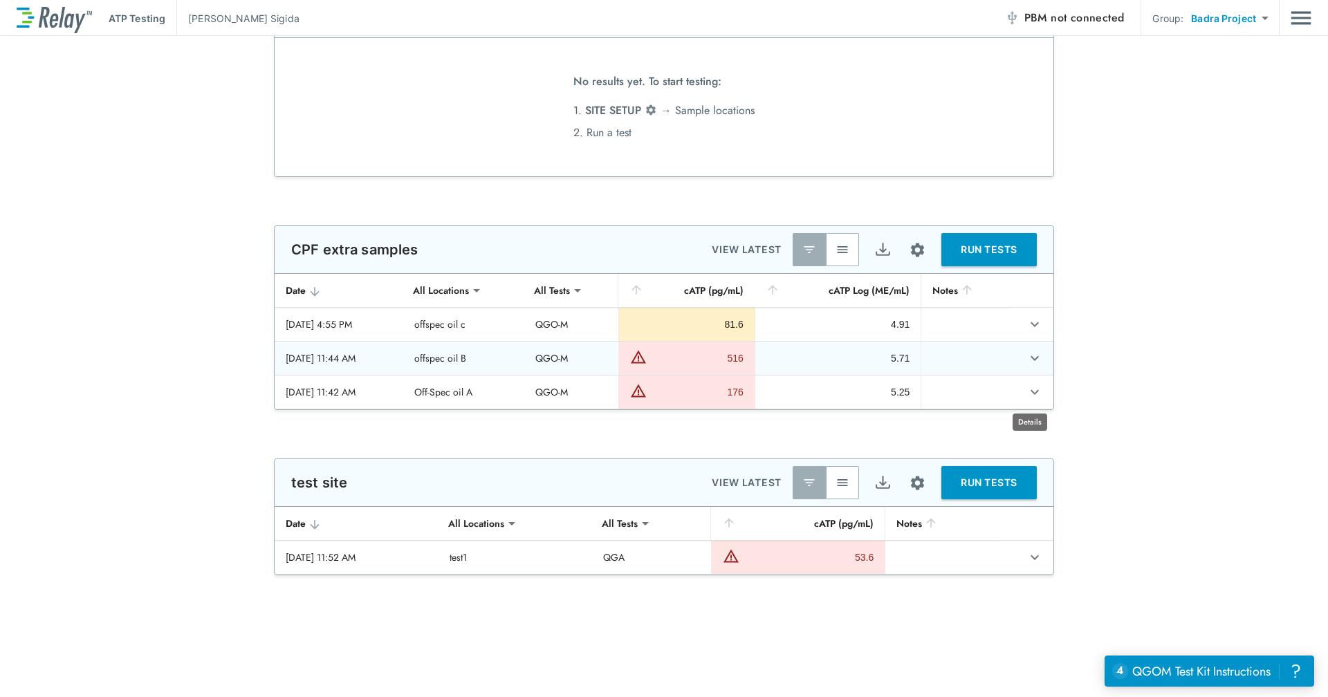
click at [891, 362] on div "5.71" at bounding box center [838, 358] width 144 height 14
